Goal: Task Accomplishment & Management: Use online tool/utility

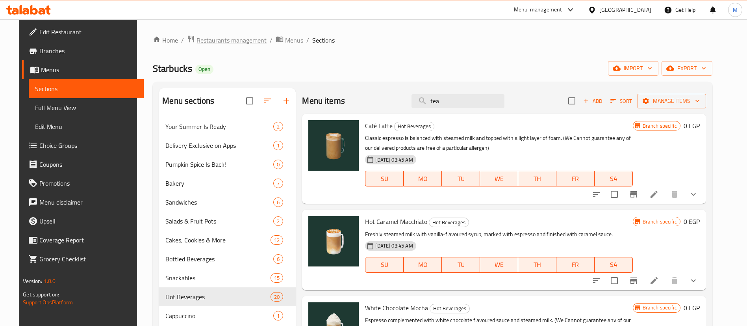
drag, startPoint x: 0, startPoint y: 0, endPoint x: 237, endPoint y: 38, distance: 240.2
click at [237, 38] on span "Restaurants management" at bounding box center [232, 39] width 70 height 9
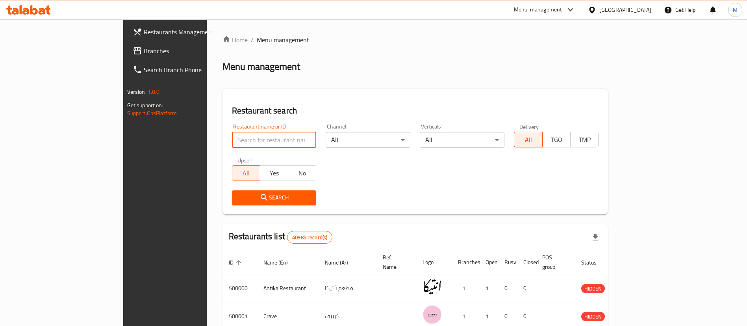
click at [232, 138] on input "search" at bounding box center [274, 140] width 85 height 16
type input "more in"
click button "Search" at bounding box center [274, 197] width 85 height 15
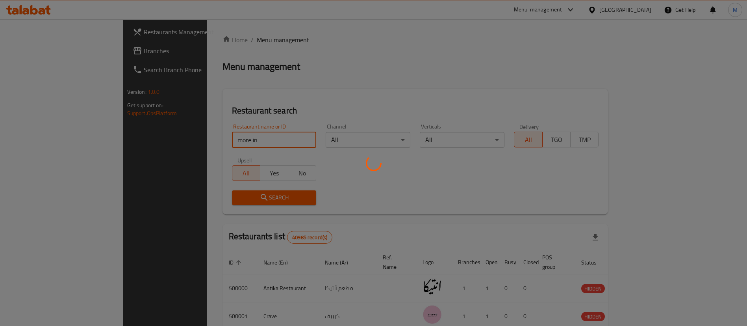
scroll to position [10, 0]
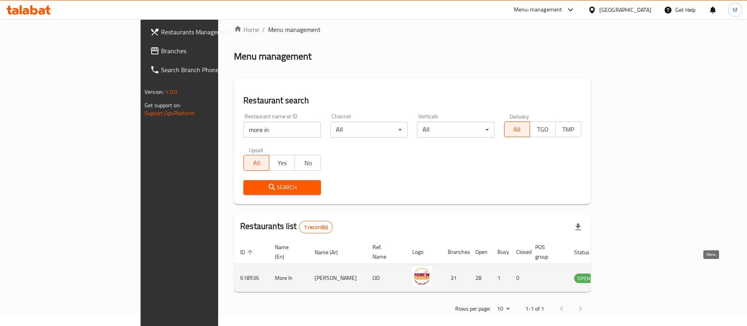
click at [625, 275] on icon "enhanced table" at bounding box center [620, 278] width 9 height 7
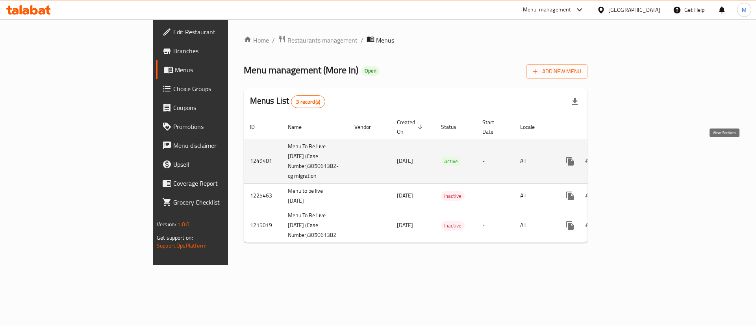
click at [632, 156] on icon "enhanced table" at bounding box center [626, 160] width 9 height 9
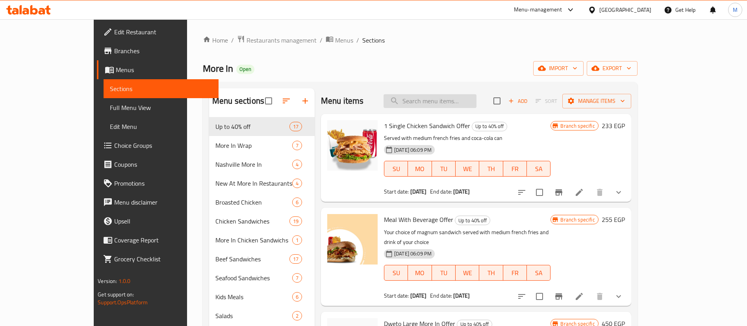
click at [452, 104] on input "search" at bounding box center [430, 101] width 93 height 14
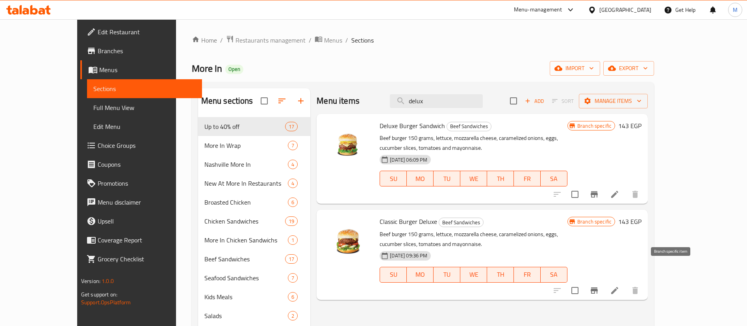
type input "delux"
click at [604, 281] on button "Branch-specific-item" at bounding box center [594, 290] width 19 height 19
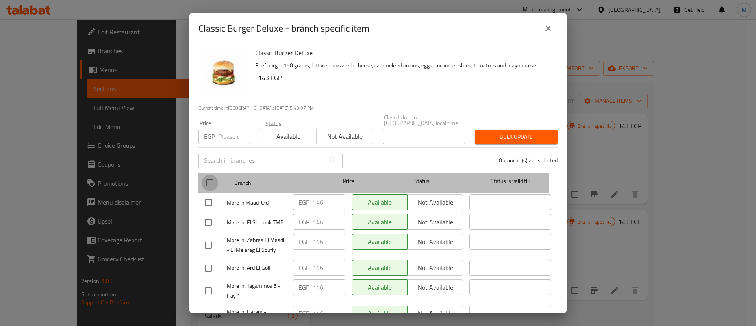
click at [214, 175] on input "checkbox" at bounding box center [210, 183] width 17 height 17
checkbox input "true"
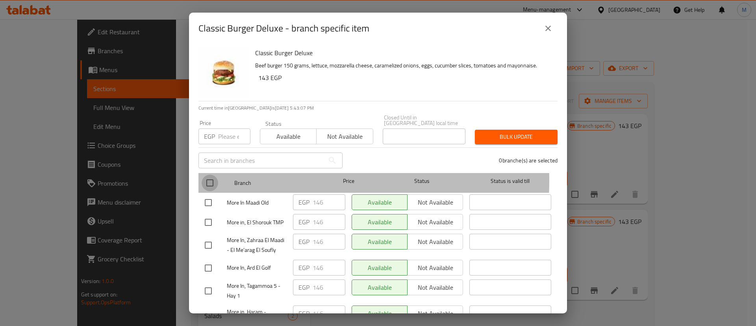
checkbox input "true"
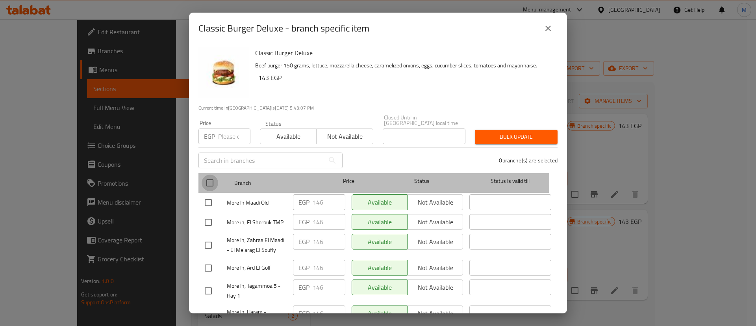
checkbox input "true"
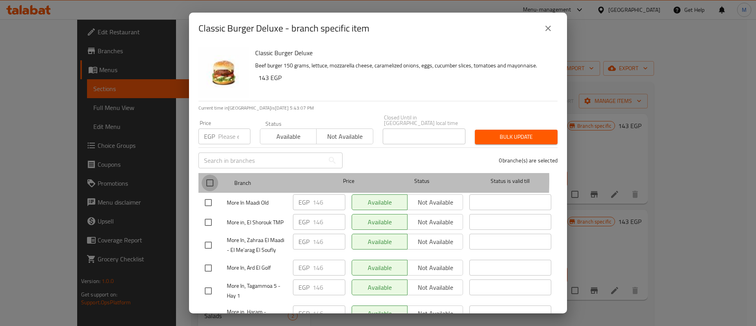
checkbox input "true"
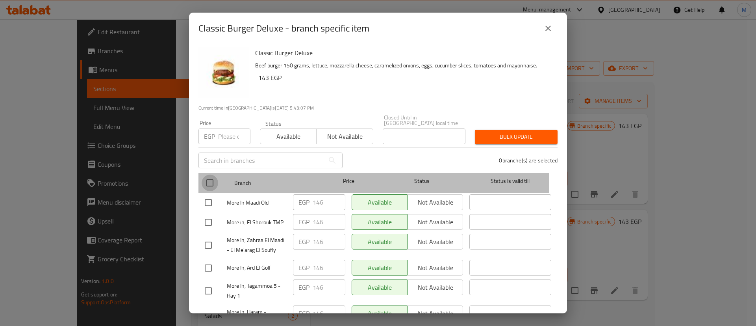
checkbox input "true"
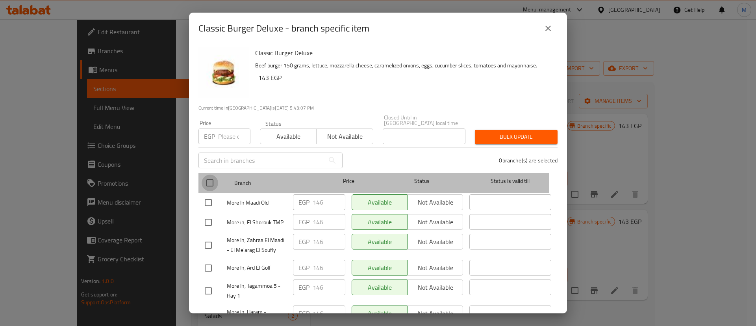
checkbox input "true"
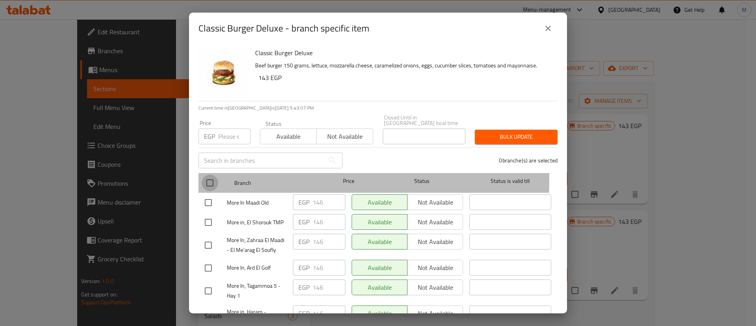
checkbox input "true"
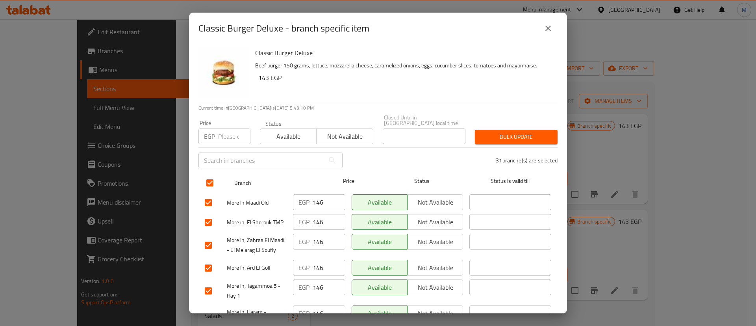
scroll to position [592, 0]
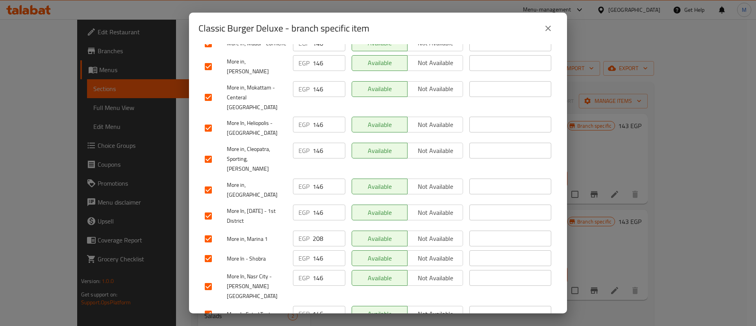
click at [210, 230] on input "checkbox" at bounding box center [208, 238] width 17 height 17
checkbox input "false"
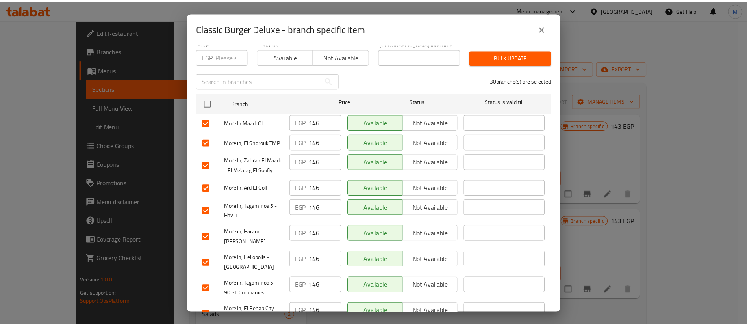
scroll to position [0, 0]
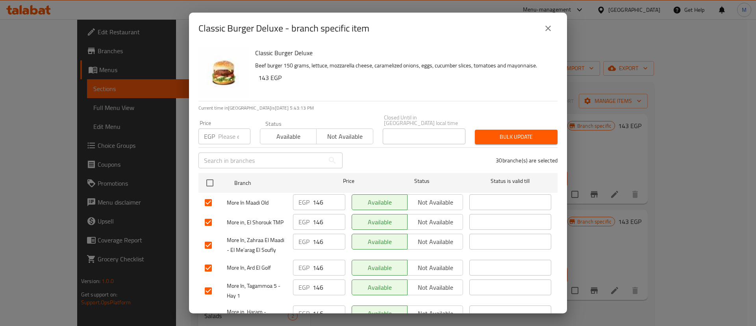
click at [225, 135] on input "number" at bounding box center [234, 136] width 32 height 16
type input "174"
click at [507, 137] on button "Bulk update" at bounding box center [516, 137] width 83 height 15
